Goal: Find specific page/section: Find specific page/section

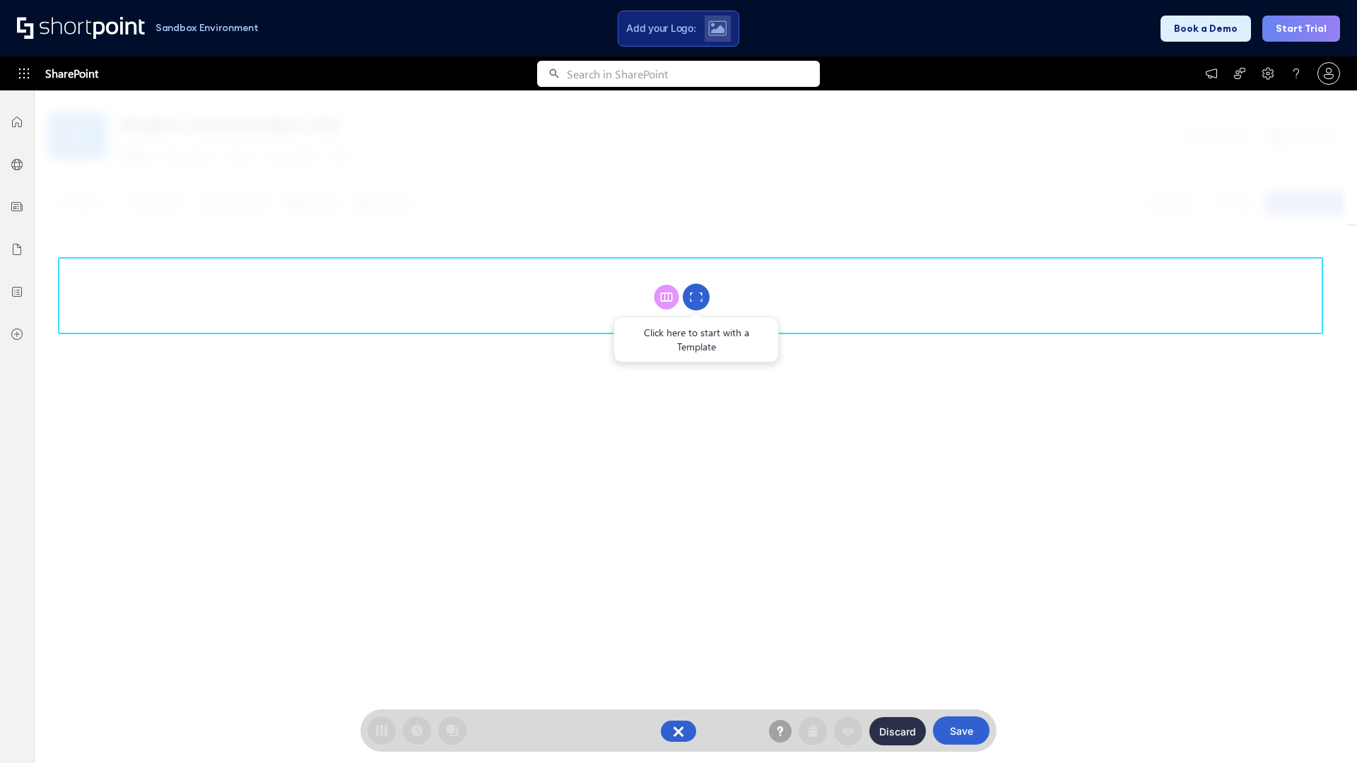
click at [696, 297] on circle at bounding box center [696, 297] width 27 height 27
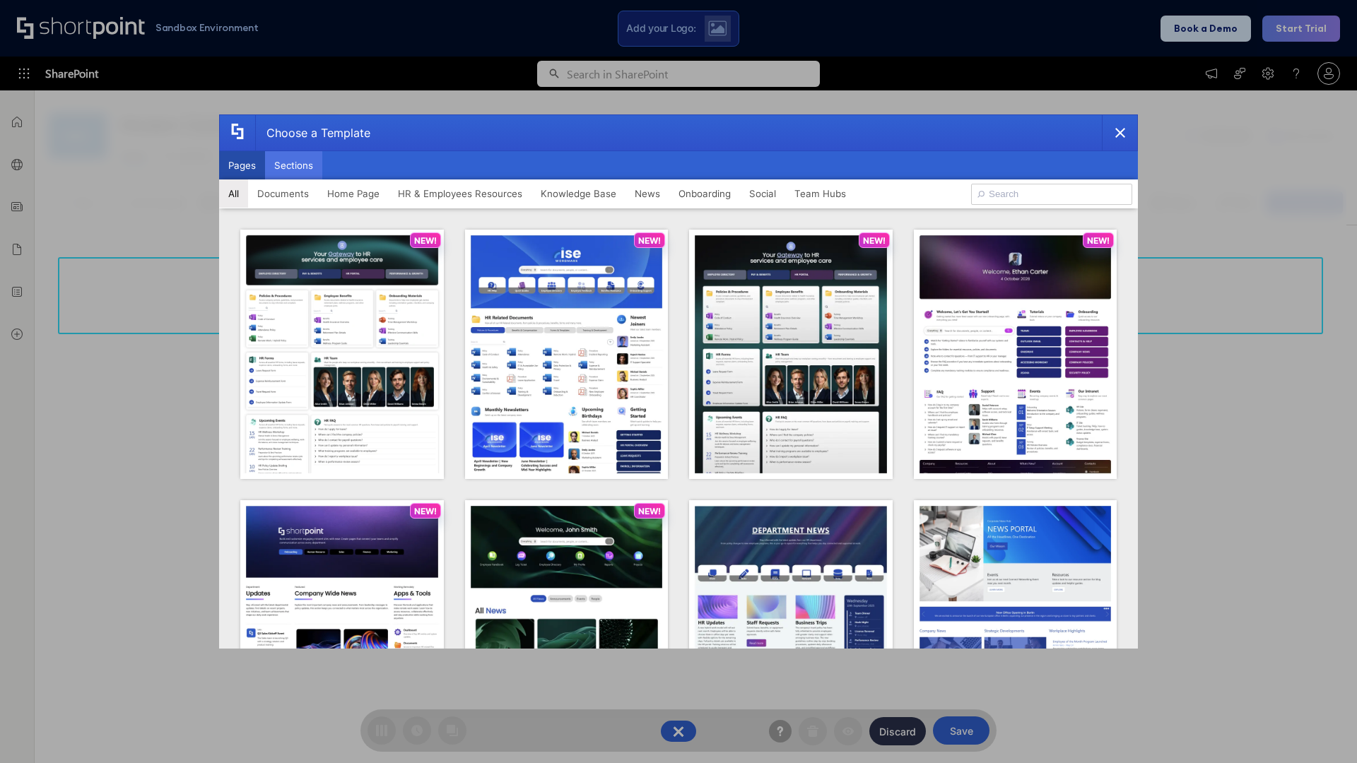
click at [293, 165] on button "Sections" at bounding box center [293, 165] width 57 height 28
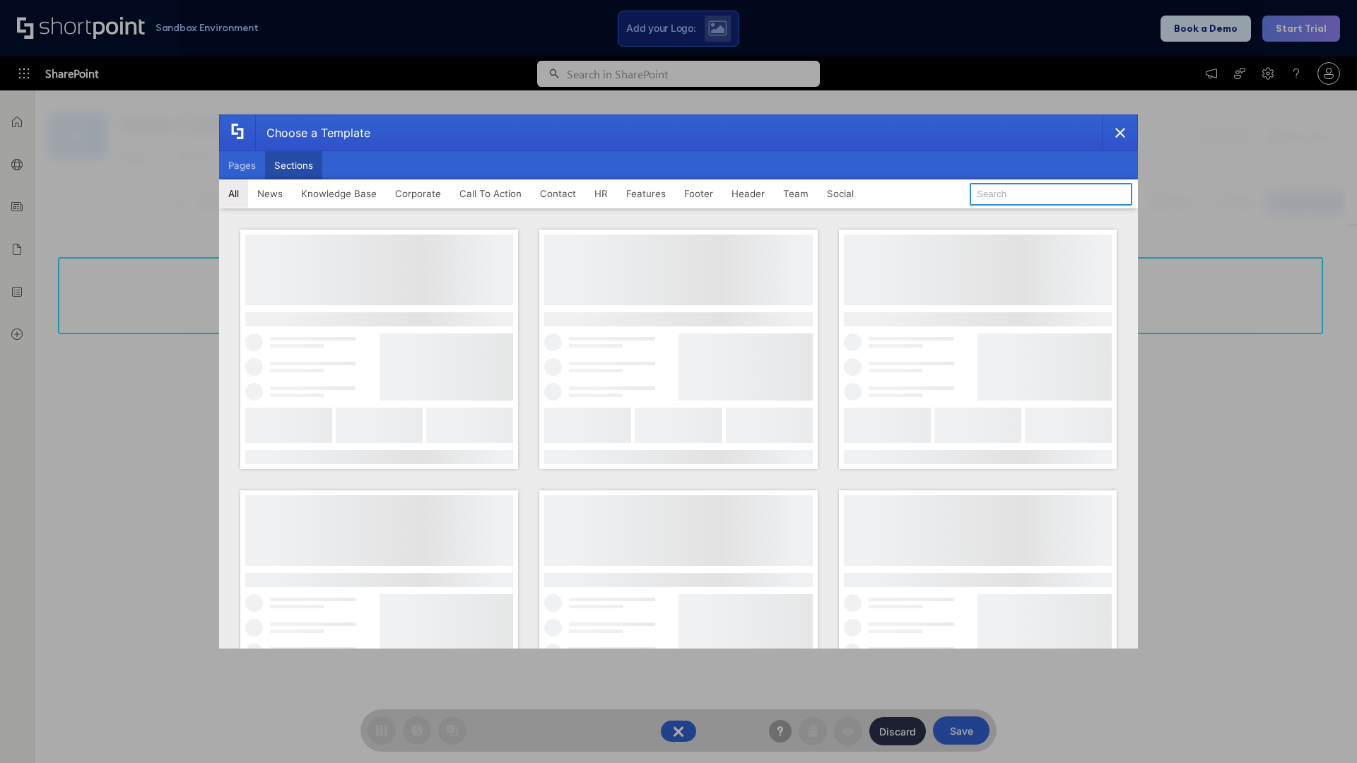
type input "Articles"
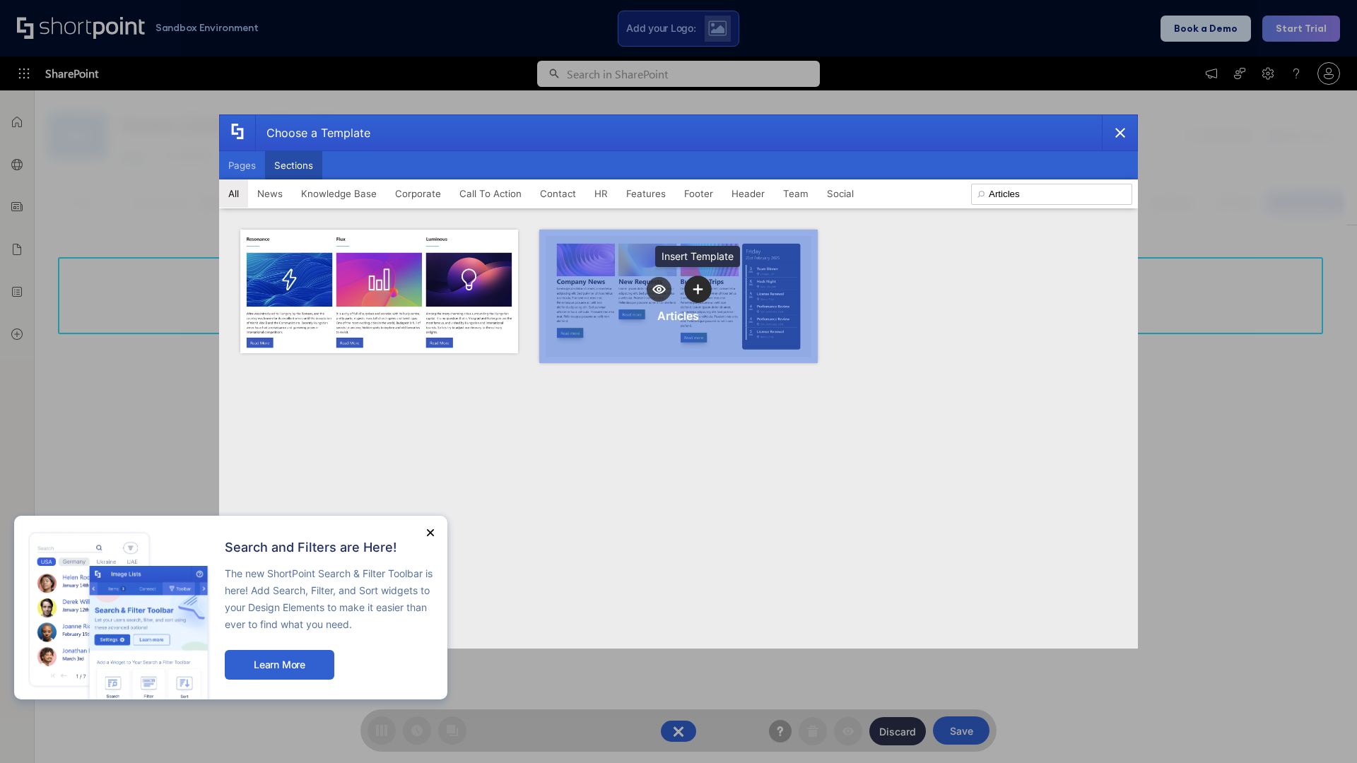
click at [698, 289] on icon "template selector" at bounding box center [698, 289] width 10 height 10
